Goal: Find contact information: Find contact information

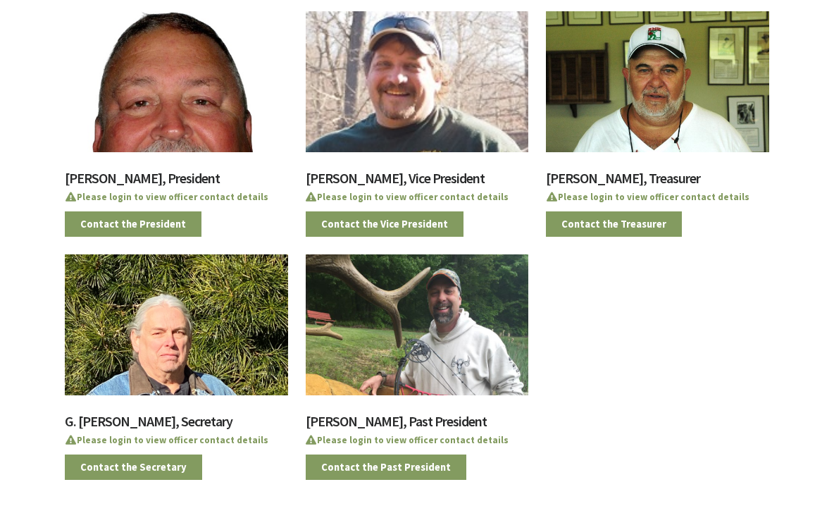
scroll to position [320, 0]
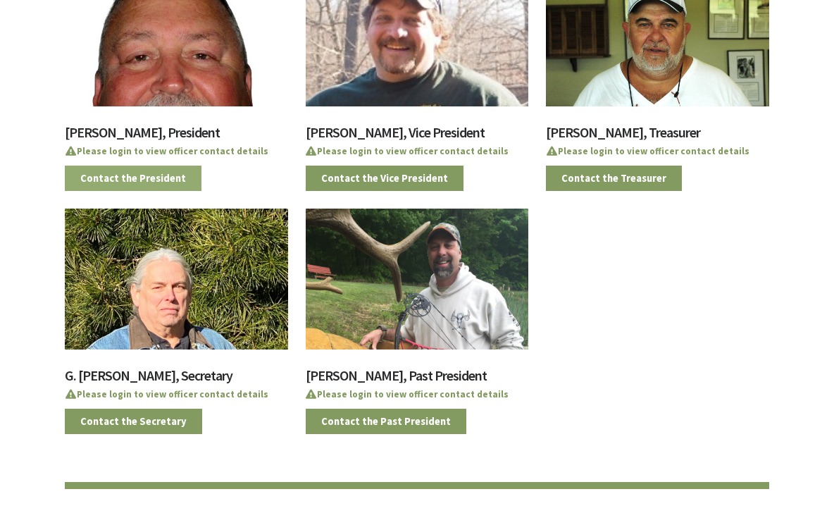
click at [156, 175] on link "Contact the President" at bounding box center [133, 178] width 137 height 26
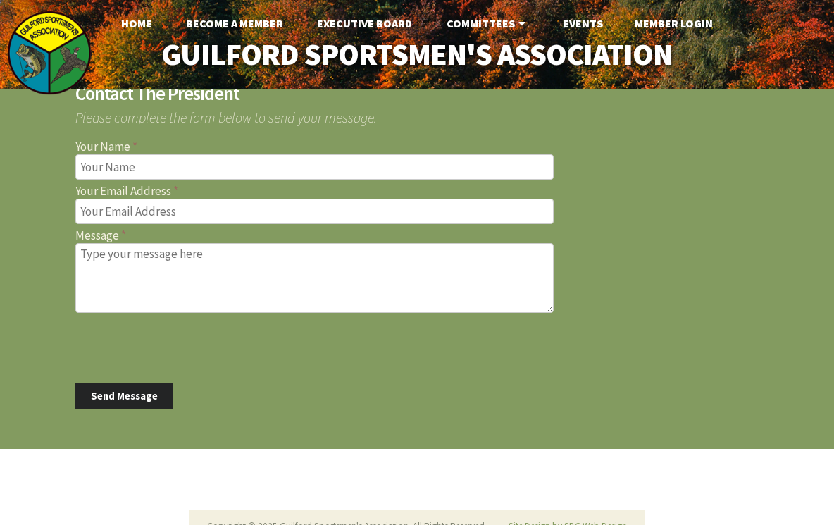
click at [39, 136] on div "Contact The President Please complete the form below to send your message. Your…" at bounding box center [417, 246] width 834 height 389
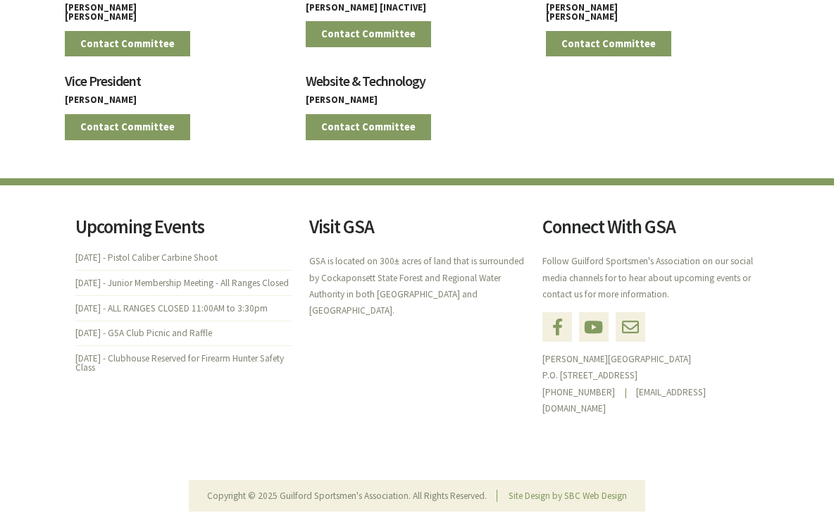
scroll to position [1493, 0]
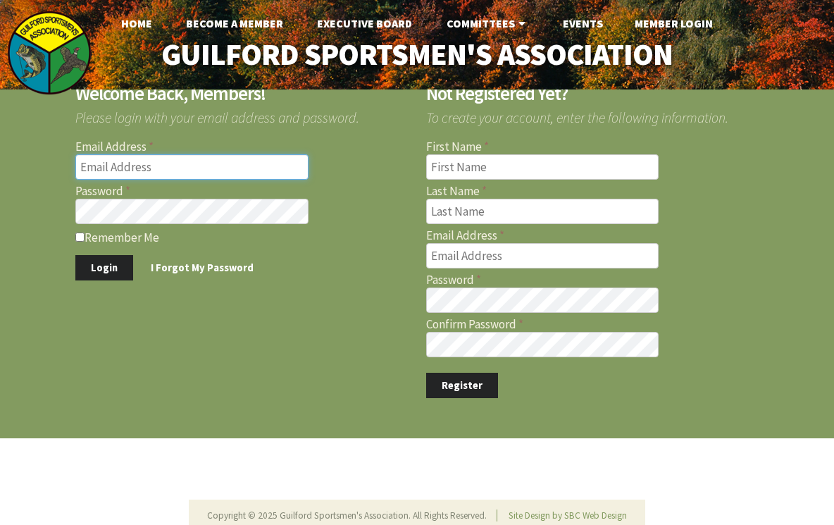
type input "[EMAIL_ADDRESS][DOMAIN_NAME]"
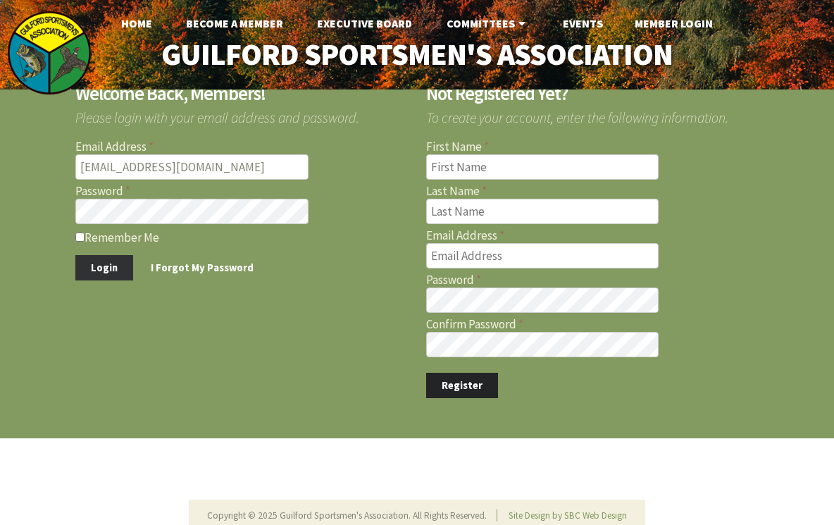
click at [83, 265] on button "Login" at bounding box center [104, 268] width 58 height 26
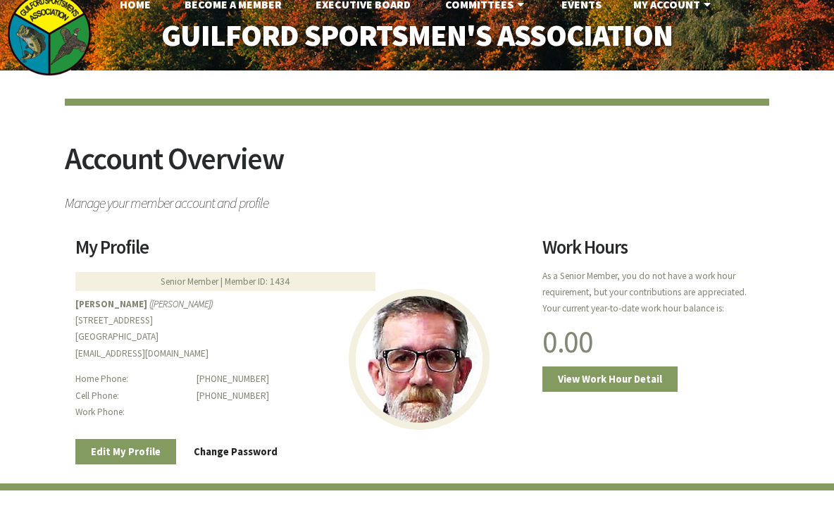
scroll to position [-1, 0]
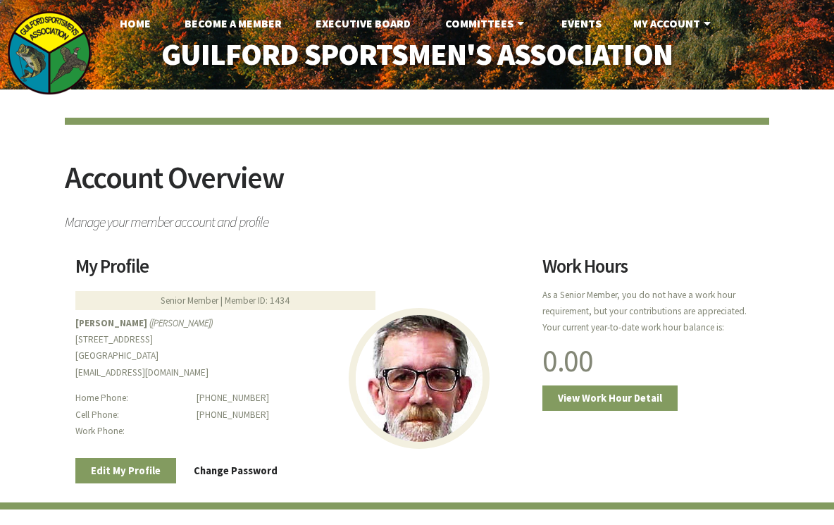
click at [83, 265] on h2 "My Profile" at bounding box center [299, 271] width 449 height 28
click at [134, 23] on link "Home" at bounding box center [135, 23] width 54 height 28
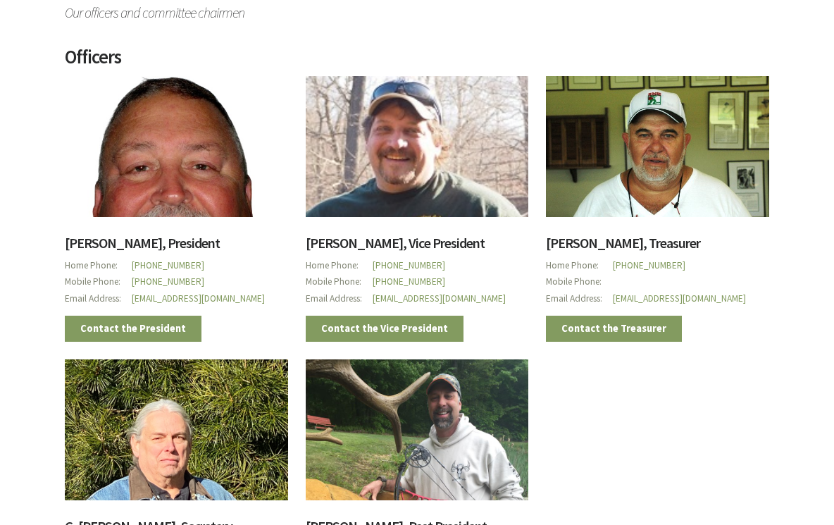
scroll to position [207, 0]
